Goal: Transaction & Acquisition: Purchase product/service

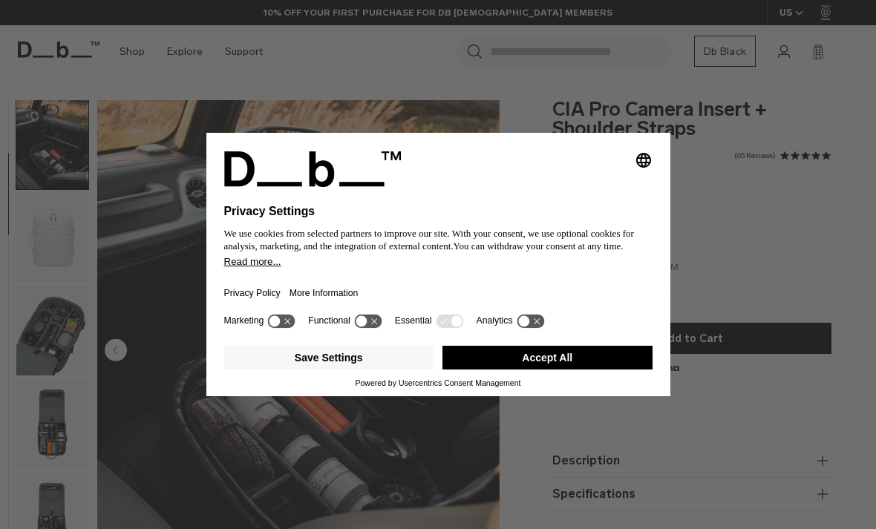
click at [723, 188] on div "Selecting an option will immediately change the language Privacy Settings We us…" at bounding box center [438, 264] width 876 height 529
click at [371, 361] on button "Save Settings" at bounding box center [329, 358] width 210 height 24
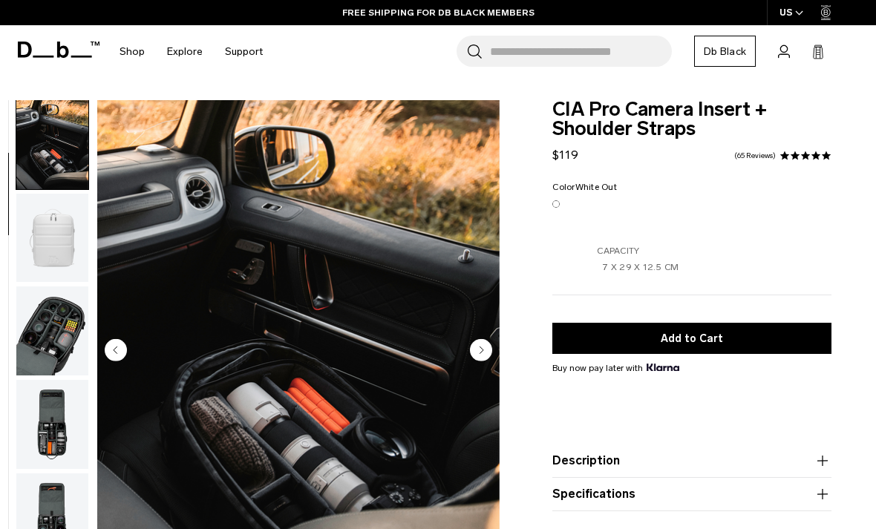
click at [48, 435] on img "button" at bounding box center [52, 424] width 72 height 89
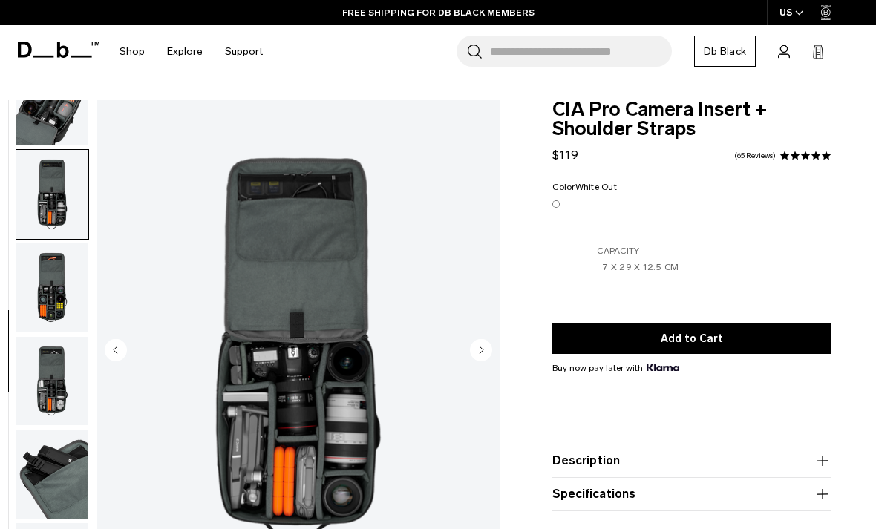
scroll to position [344, 0]
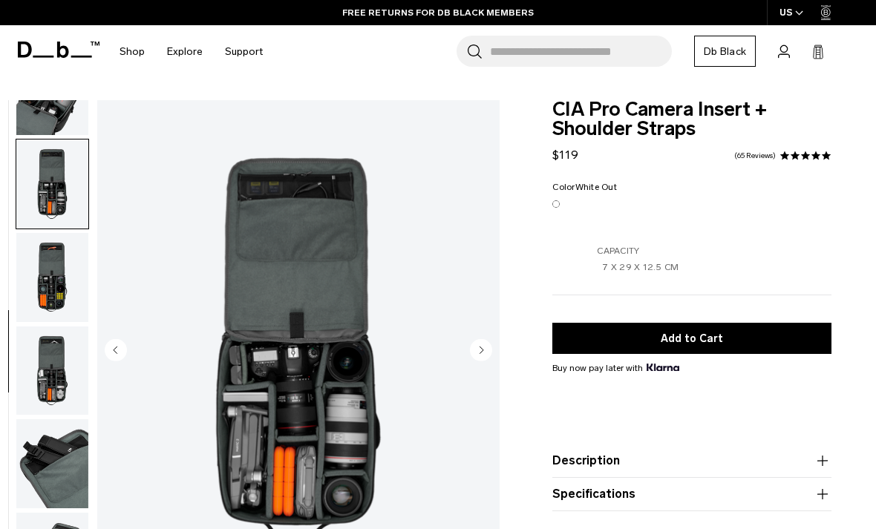
click at [56, 381] on img "button" at bounding box center [52, 370] width 72 height 89
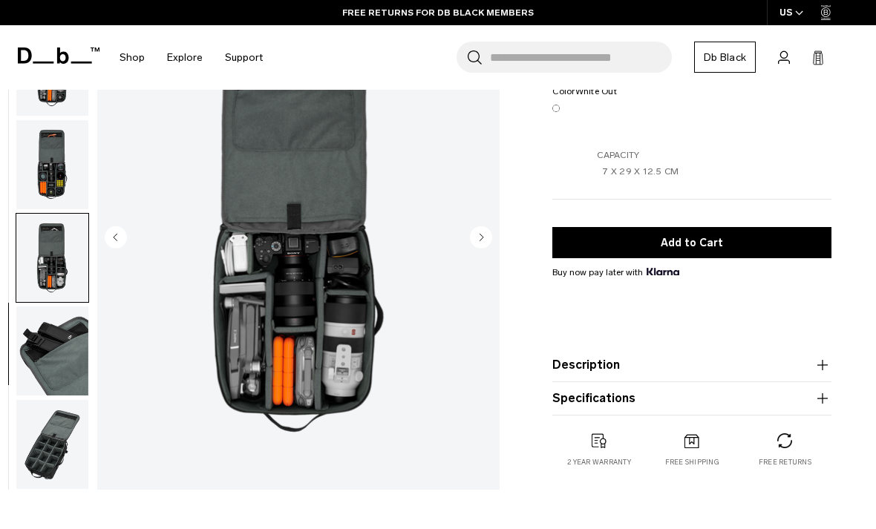
scroll to position [116, 0]
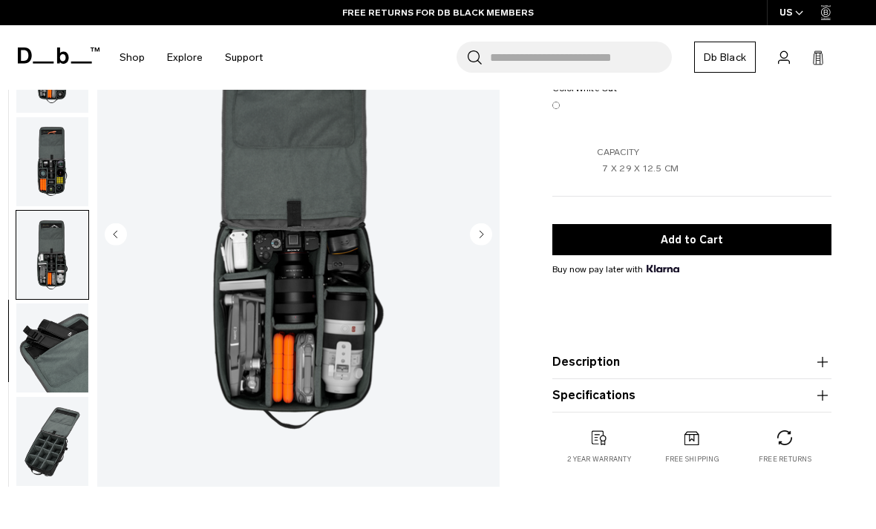
click at [54, 372] on img "button" at bounding box center [52, 347] width 72 height 89
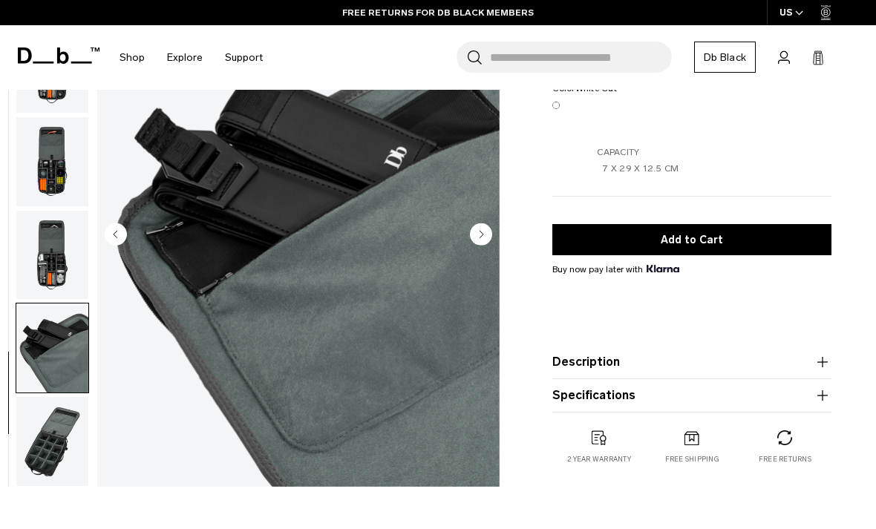
click at [50, 464] on img "button" at bounding box center [52, 441] width 72 height 89
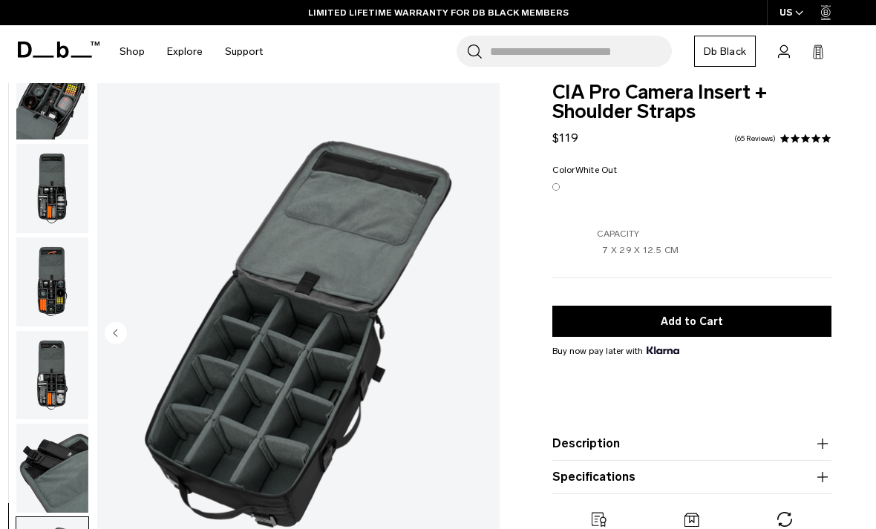
scroll to position [0, 0]
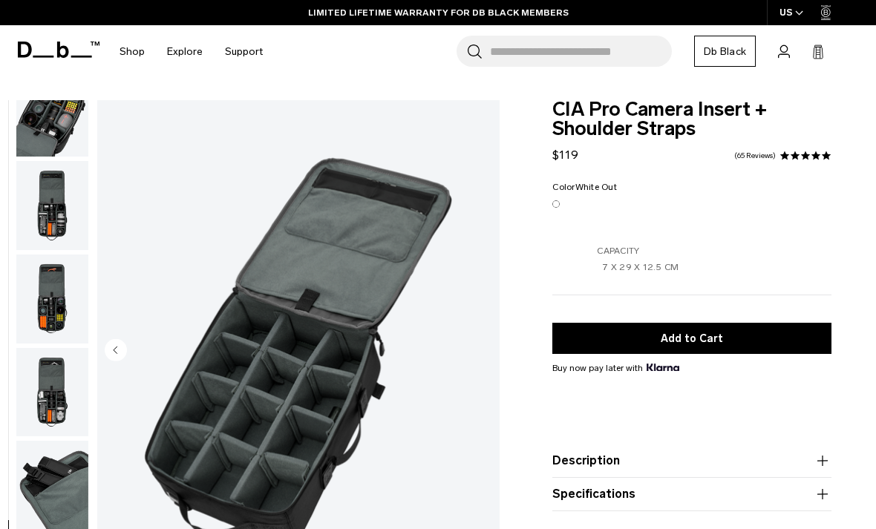
click at [39, 126] on img "button" at bounding box center [52, 112] width 72 height 89
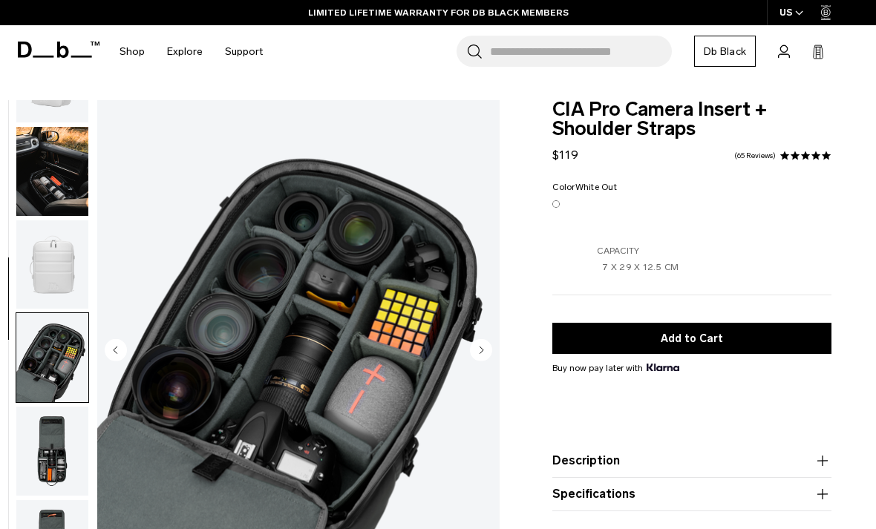
click at [45, 263] on img "button" at bounding box center [52, 264] width 72 height 89
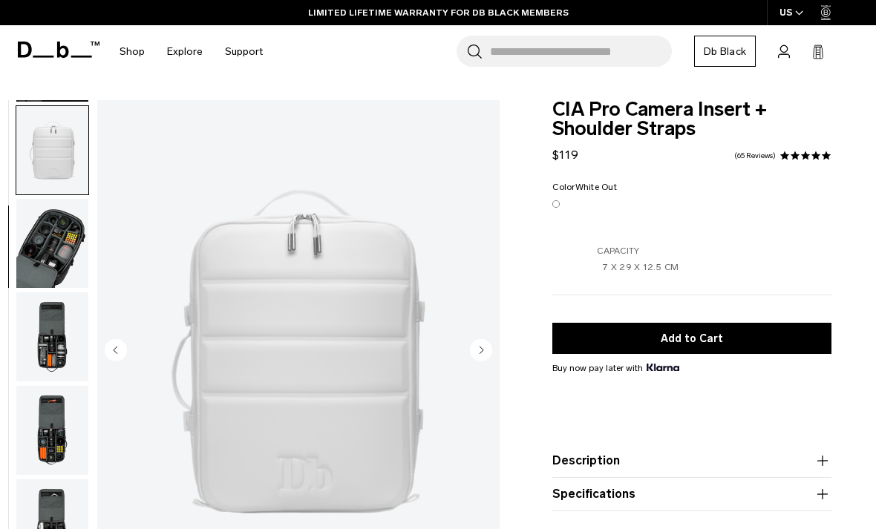
scroll to position [188, 0]
